Goal: Task Accomplishment & Management: Use online tool/utility

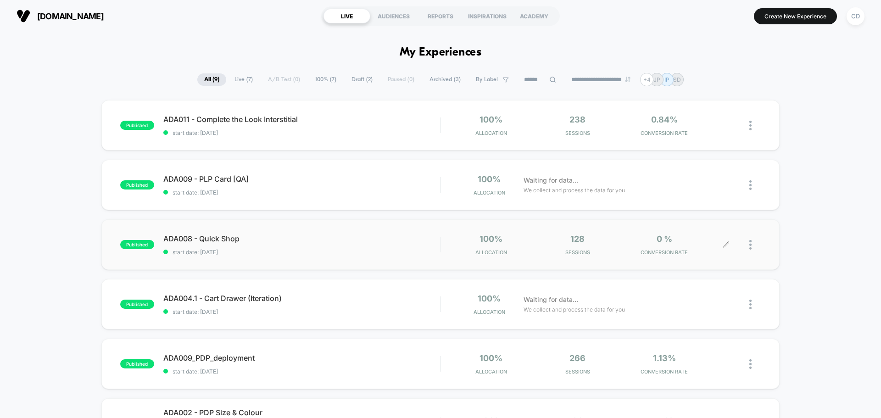
click at [724, 245] on icon at bounding box center [726, 244] width 7 height 7
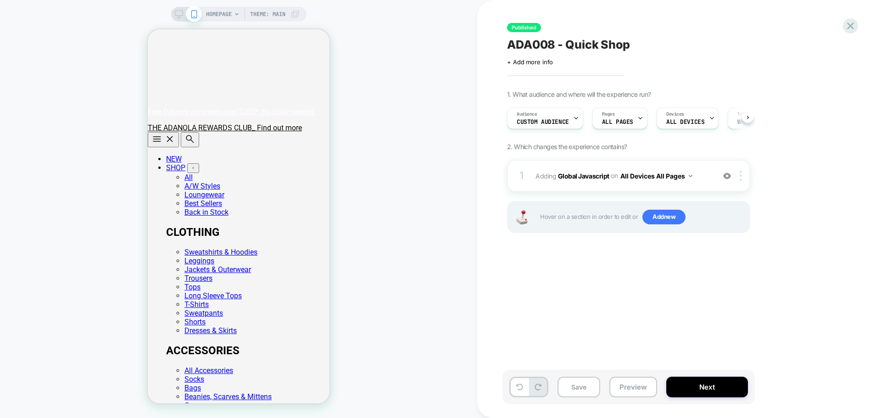
scroll to position [0, 0]
click at [589, 175] on b "Global Javascript" at bounding box center [583, 176] width 51 height 8
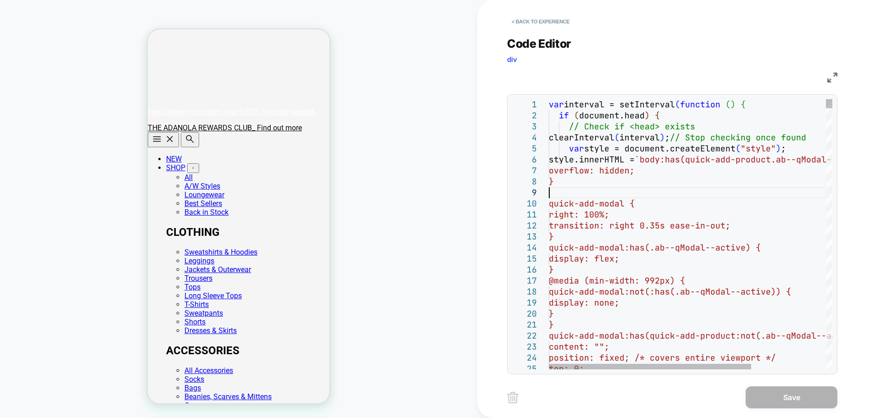
scroll to position [0, 0]
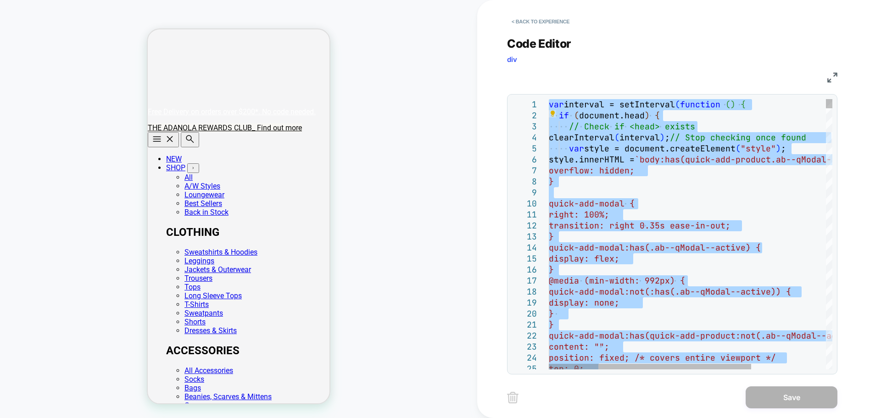
type textarea "* *****"
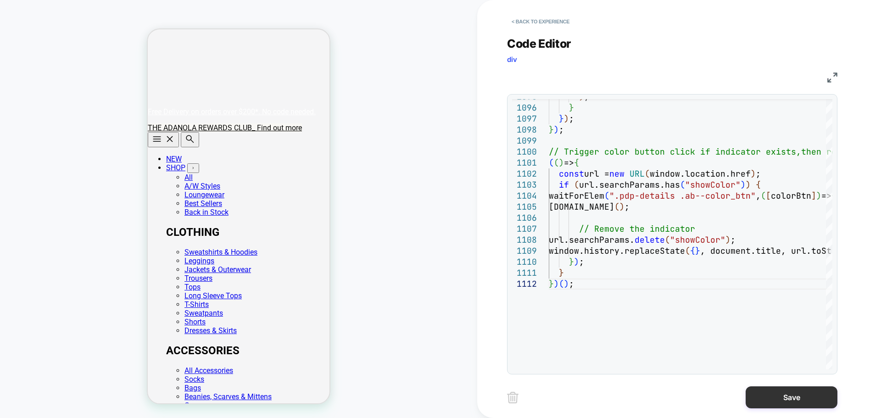
click at [786, 403] on button "Save" at bounding box center [792, 398] width 92 height 22
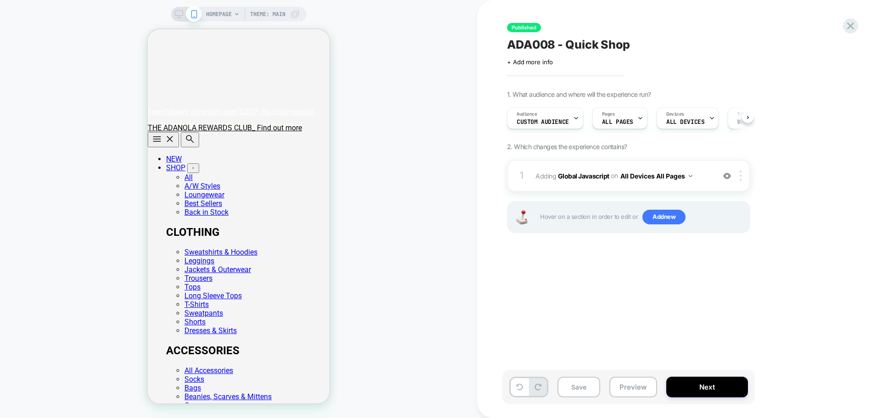
scroll to position [0, 0]
click at [710, 385] on button "Next" at bounding box center [708, 387] width 82 height 21
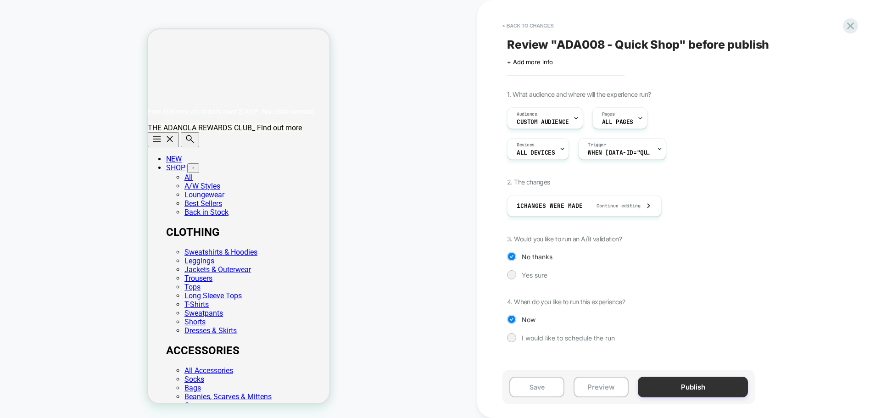
click at [662, 383] on button "Publish" at bounding box center [693, 387] width 110 height 21
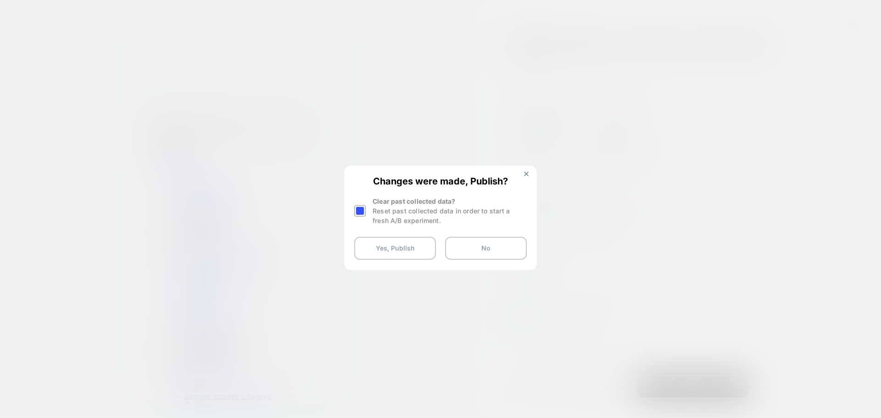
click at [363, 212] on div at bounding box center [359, 210] width 11 height 11
click at [381, 246] on button "Yes, Publish" at bounding box center [395, 248] width 82 height 23
